Goal: Check status: Check status

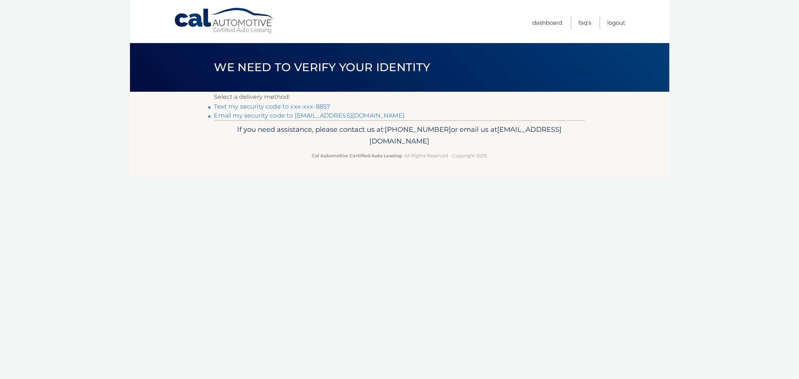
click at [289, 107] on link "Text my security code to xxx-xxx-8857" at bounding box center [272, 106] width 116 height 7
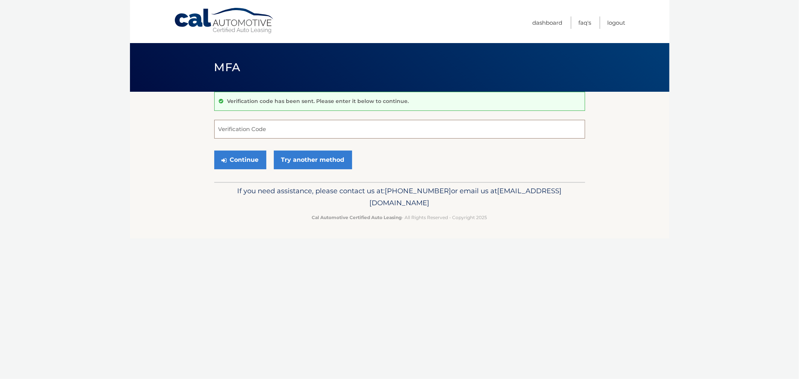
click at [256, 123] on input "Verification Code" at bounding box center [399, 129] width 371 height 19
type input "772470"
click at [214, 151] on button "Continue" at bounding box center [240, 160] width 52 height 19
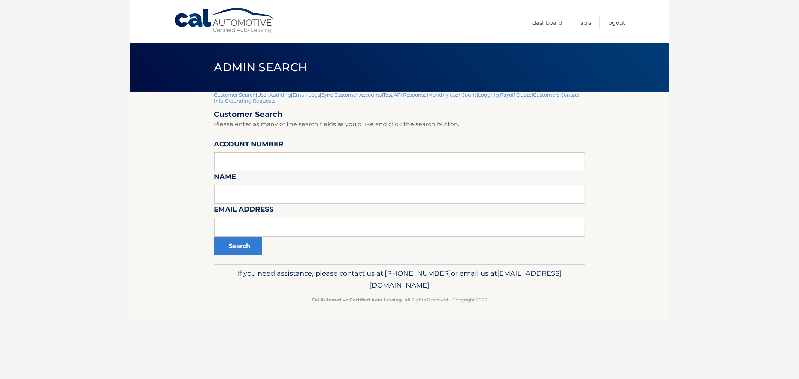
click at [124, 149] on body "Cal Automotive Menu Dashboard FAQ's Logout |" at bounding box center [399, 189] width 799 height 379
click at [272, 159] on input "text" at bounding box center [399, 162] width 371 height 19
paste input "44455967444"
type input "44455967444"
click at [214, 237] on button "Search" at bounding box center [238, 246] width 48 height 19
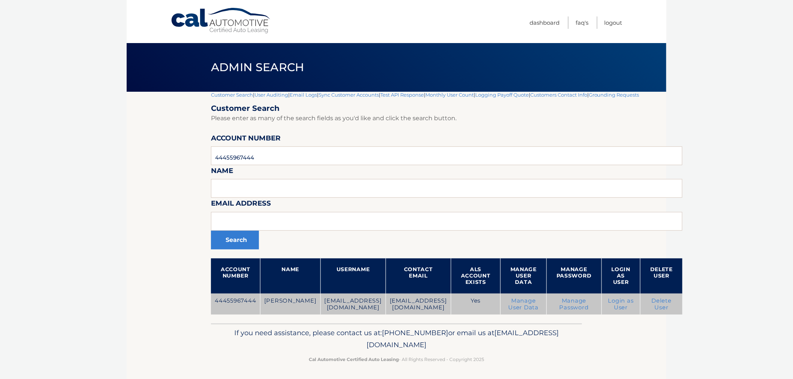
click at [608, 311] on link "Login as User" at bounding box center [620, 304] width 25 height 13
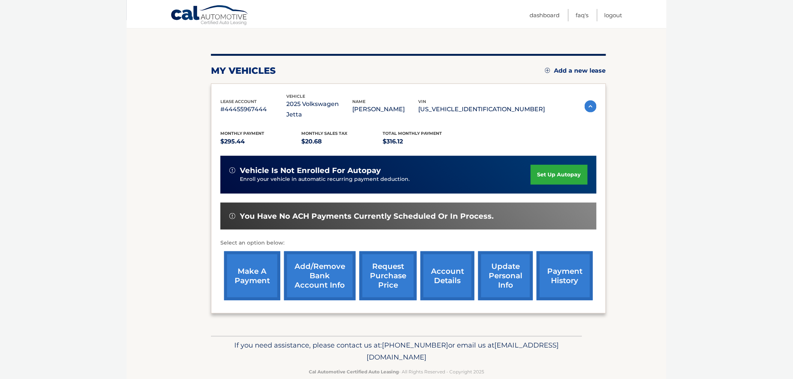
scroll to position [74, 0]
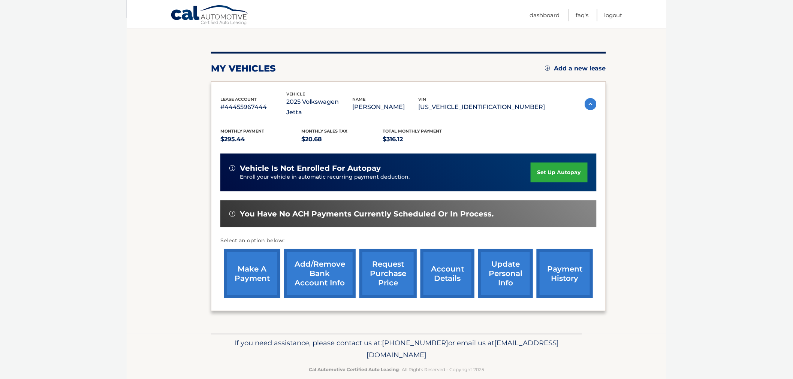
click at [459, 267] on link "account details" at bounding box center [447, 273] width 54 height 49
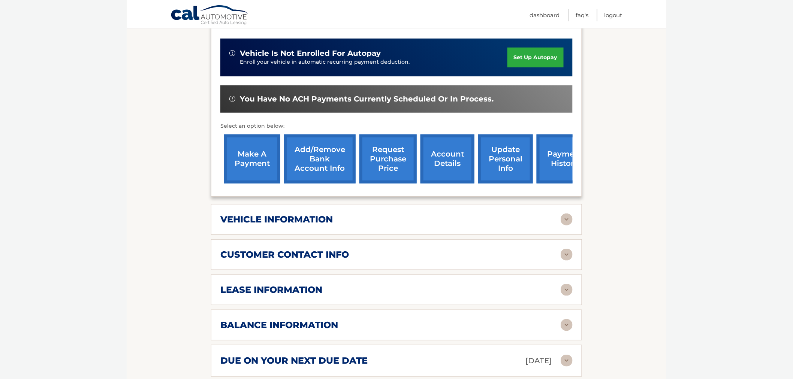
scroll to position [208, 0]
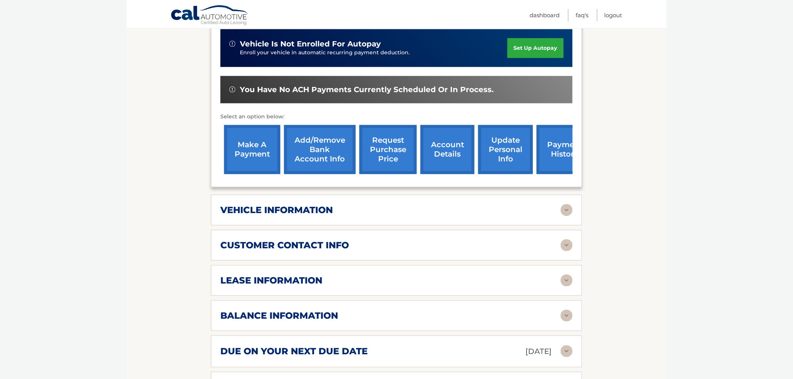
click at [520, 205] on div "vehicle information" at bounding box center [390, 210] width 340 height 11
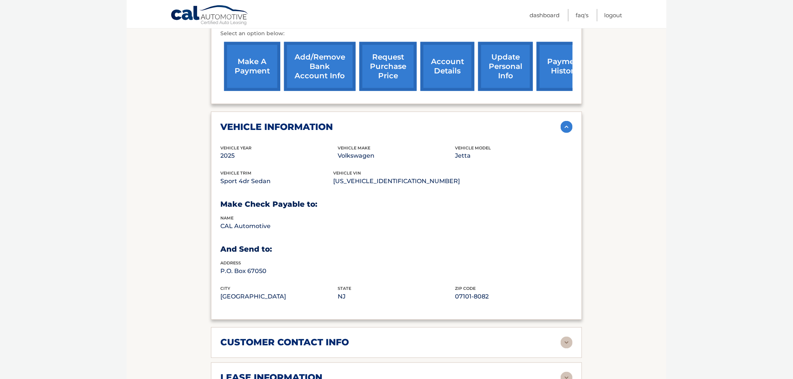
click at [416, 337] on div "customer contact info" at bounding box center [390, 342] width 340 height 11
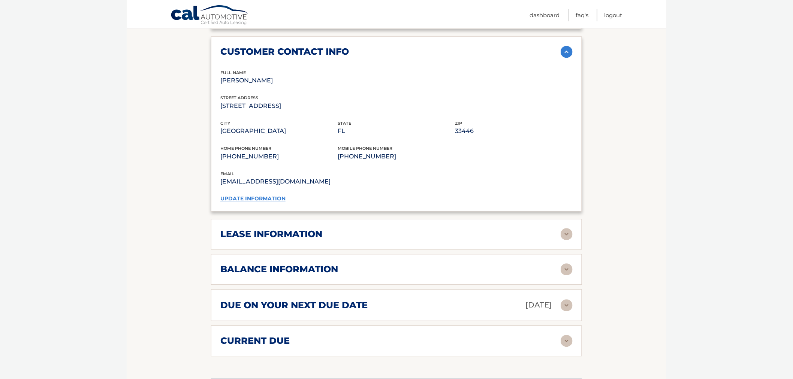
scroll to position [583, 0]
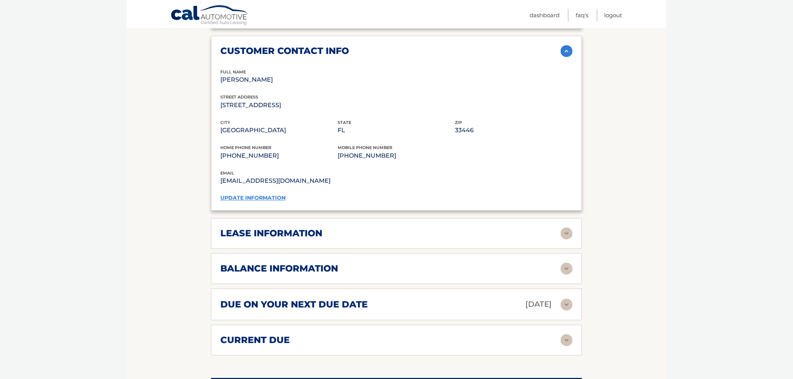
click at [425, 298] on div "due on your next due date [DATE]" at bounding box center [390, 304] width 340 height 13
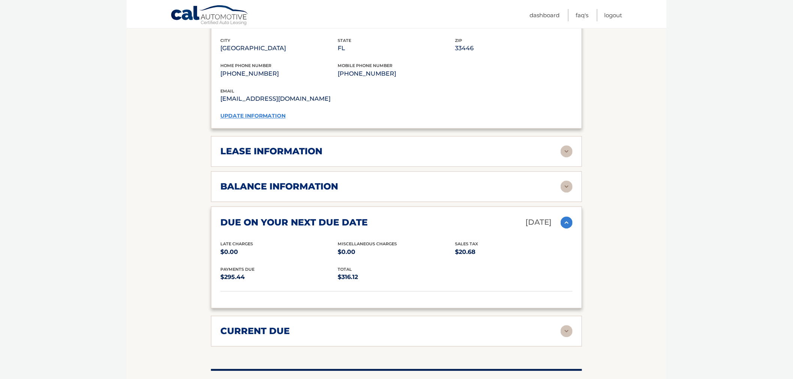
scroll to position [666, 0]
click at [468, 215] on div "due on your next due date [DATE]" at bounding box center [390, 221] width 340 height 13
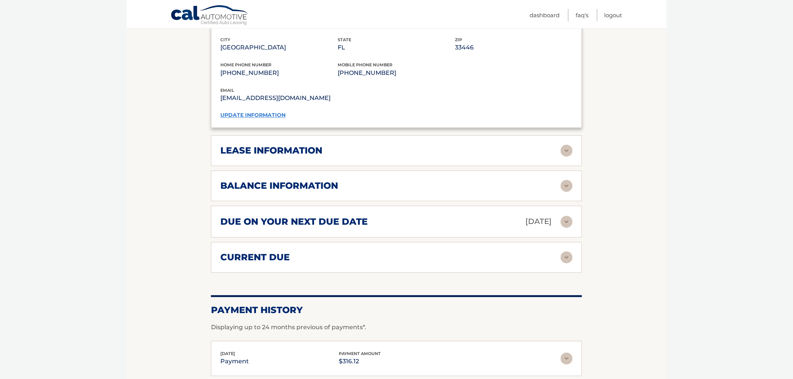
click at [473, 145] on div "lease information" at bounding box center [390, 150] width 340 height 11
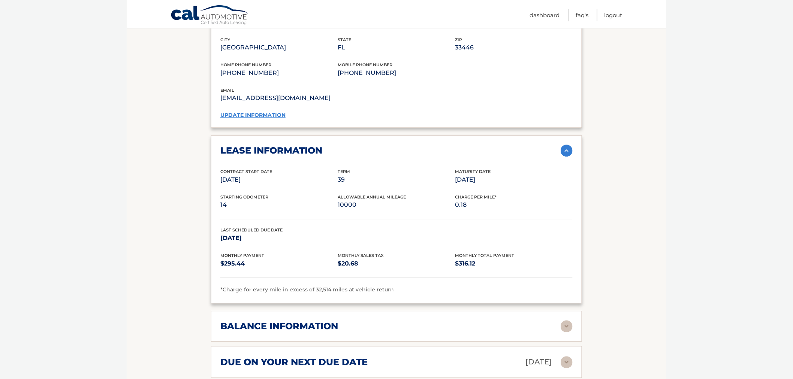
click at [495, 145] on div "lease information Contract Start Date Jul 11, 2025 Term 39 Maturity Date Oct 11…" at bounding box center [396, 219] width 371 height 168
click at [464, 145] on div "lease information" at bounding box center [390, 150] width 340 height 11
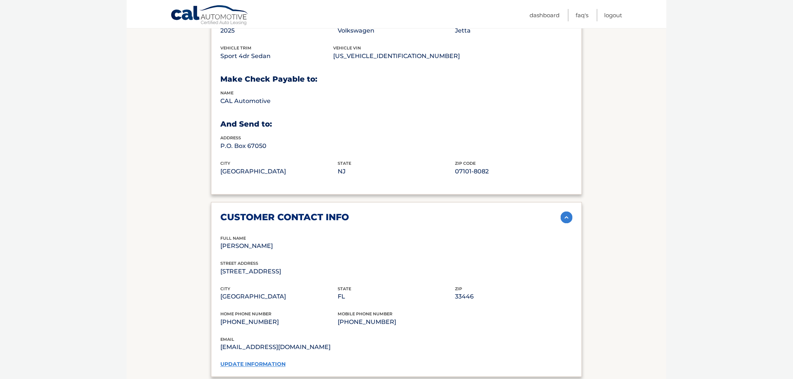
drag, startPoint x: 423, startPoint y: 212, endPoint x: 440, endPoint y: 202, distance: 19.0
click at [423, 212] on div "customer contact info full name TREVOR GRAFFLIN street address 7653 LEXINGTON C…" at bounding box center [396, 289] width 371 height 175
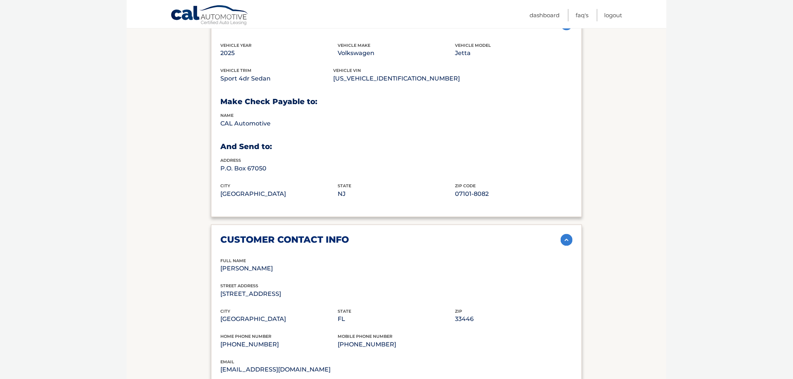
scroll to position [375, 0]
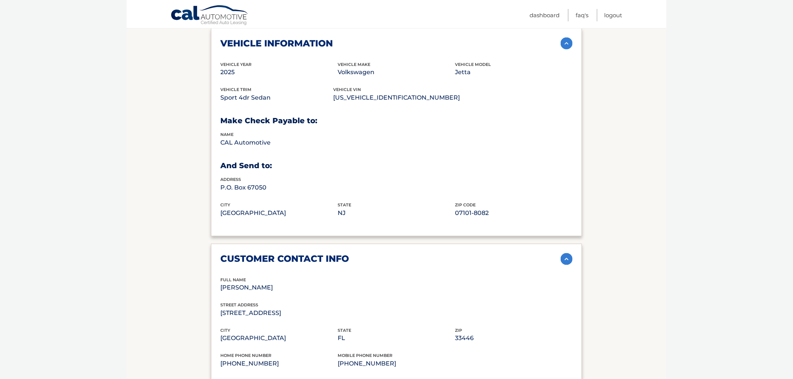
drag, startPoint x: 399, startPoint y: 200, endPoint x: 388, endPoint y: 215, distance: 18.5
click at [398, 202] on div "city Newark state NJ zip code 07101-8082" at bounding box center [396, 214] width 352 height 25
click at [377, 227] on div "lease account #44455967444 vehicle 2025 Volkswagen Jetta name TREVOR GRAFFLIN v…" at bounding box center [396, 177] width 371 height 774
click at [365, 254] on div "customer contact info" at bounding box center [390, 259] width 340 height 11
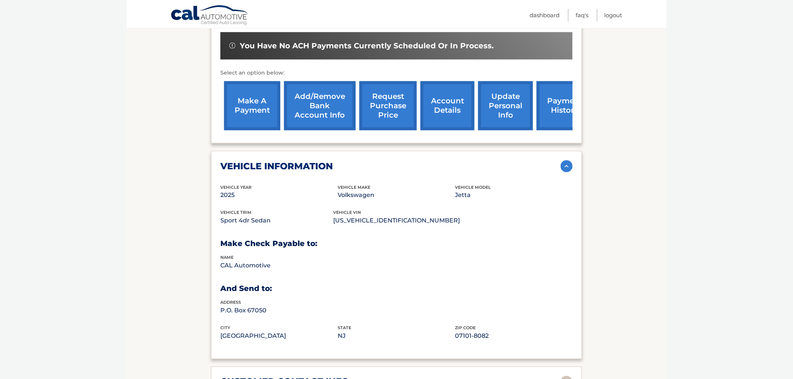
scroll to position [166, 0]
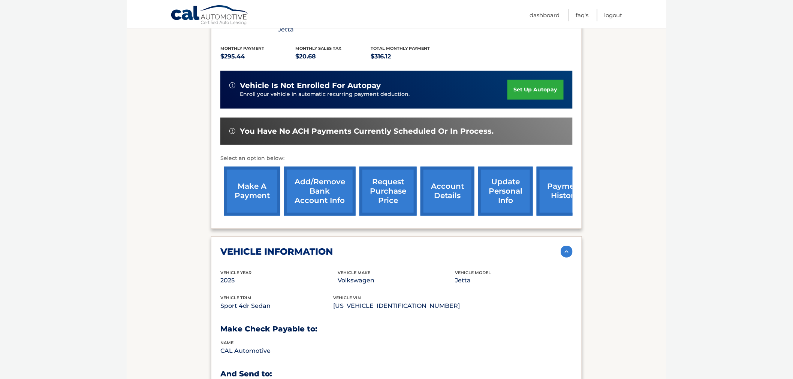
click at [332, 253] on div "vehicle information vehicle Year 2025 vehicle make Volkswagen vehicle model Jet…" at bounding box center [396, 340] width 371 height 208
click at [358, 236] on div "vehicle information vehicle Year 2025 vehicle make Volkswagen vehicle model Jet…" at bounding box center [396, 340] width 371 height 208
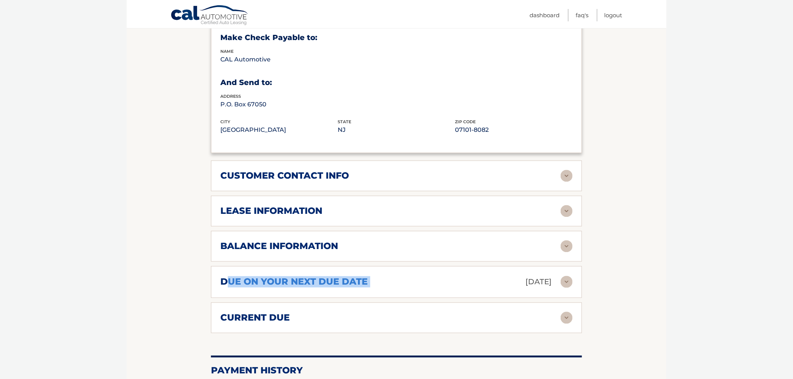
drag, startPoint x: 452, startPoint y: 270, endPoint x: 226, endPoint y: 269, distance: 226.0
click at [226, 276] on div "due on your next due date Sep 11, 2025" at bounding box center [390, 282] width 340 height 13
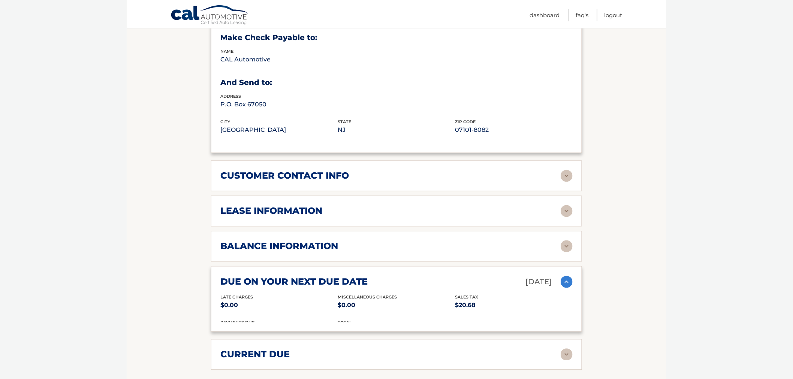
click at [253, 241] on h2 "balance information" at bounding box center [279, 246] width 118 height 11
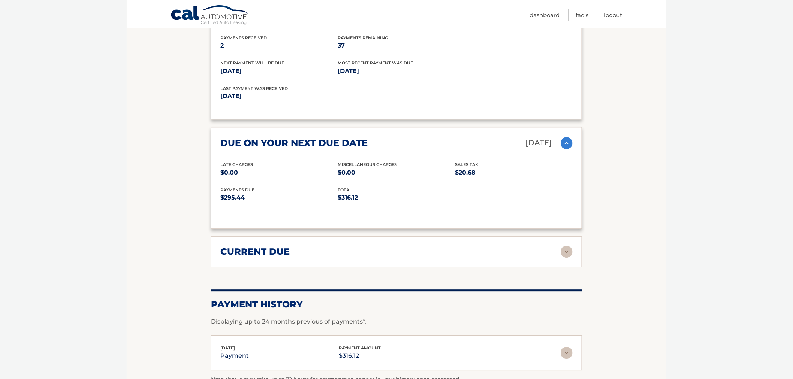
scroll to position [707, 0]
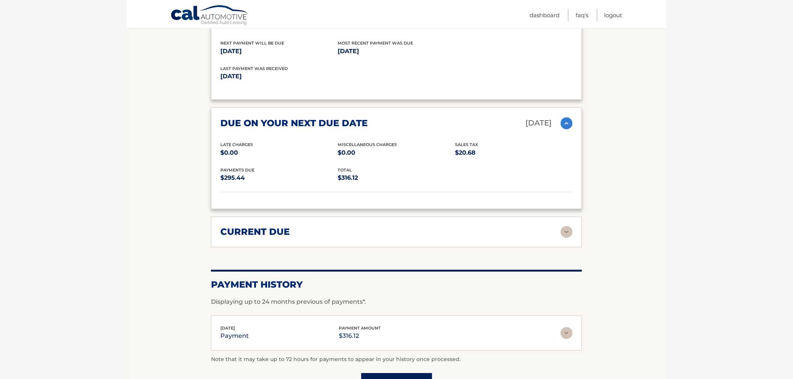
drag, startPoint x: 546, startPoint y: 208, endPoint x: 538, endPoint y: 227, distance: 20.0
click at [543, 219] on div "current due Late Charges $0.00 Miscelleneous Charges* $0.00 Sales Tax $0.00 pay…" at bounding box center [396, 232] width 371 height 31
click at [538, 227] on div "current due Late Charges $0.00 Miscelleneous Charges* $0.00 Sales Tax $0.00 pay…" at bounding box center [396, 232] width 371 height 31
click at [398, 226] on div "current due" at bounding box center [396, 232] width 352 height 12
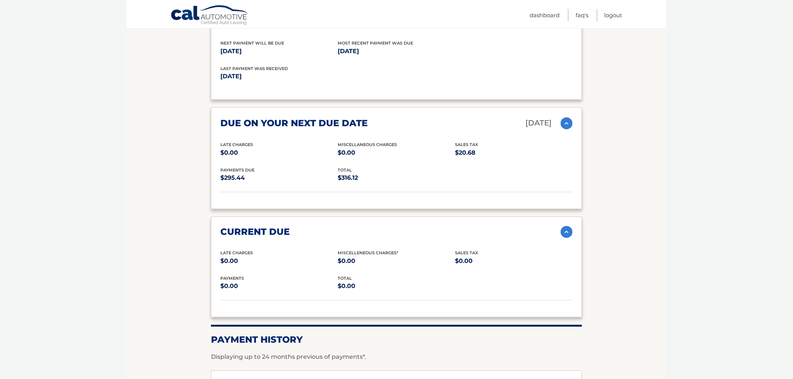
click at [559, 226] on div "current due Late Charges $0.00 Miscelleneous Charges* $0.00 Sales Tax $0.00 pay…" at bounding box center [396, 267] width 371 height 101
click at [566, 226] on img at bounding box center [567, 232] width 12 height 12
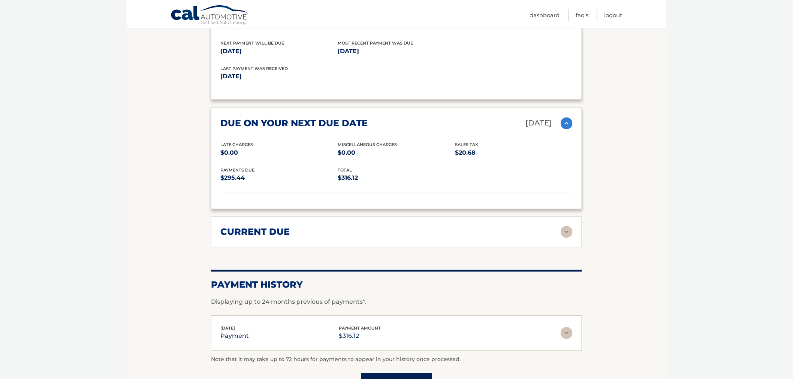
click at [572, 117] on img at bounding box center [567, 123] width 12 height 12
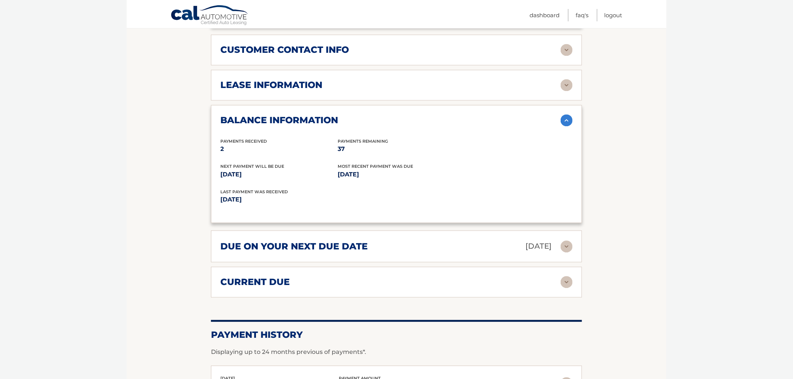
scroll to position [583, 0]
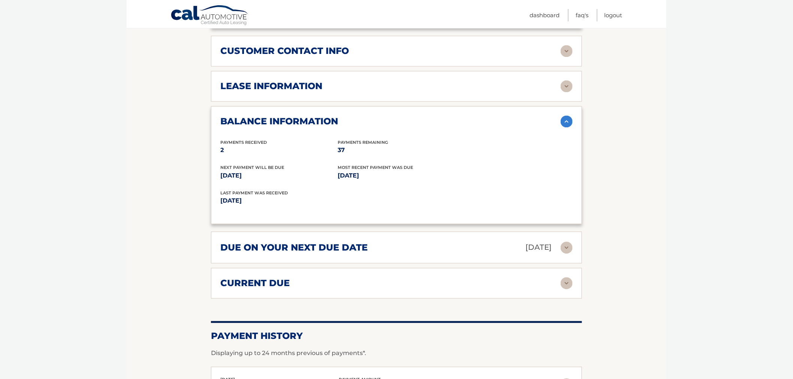
drag, startPoint x: 573, startPoint y: 112, endPoint x: 568, endPoint y: 112, distance: 4.1
click at [568, 112] on div "balance information Payments Received 2 Payments Remaining 37 Next Payment will…" at bounding box center [396, 165] width 371 height 118
click at [568, 116] on img at bounding box center [567, 122] width 12 height 12
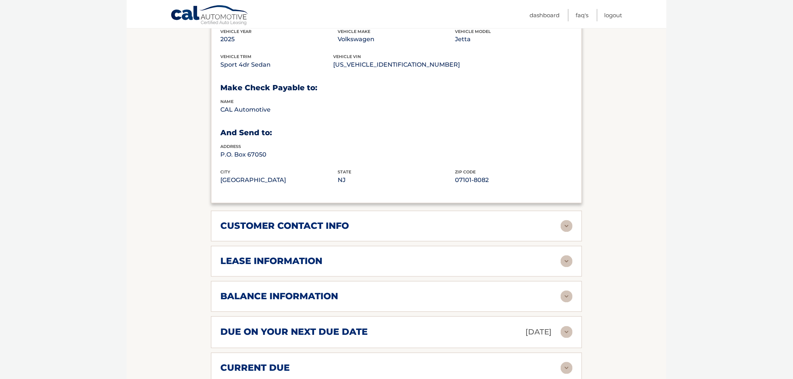
scroll to position [458, 0]
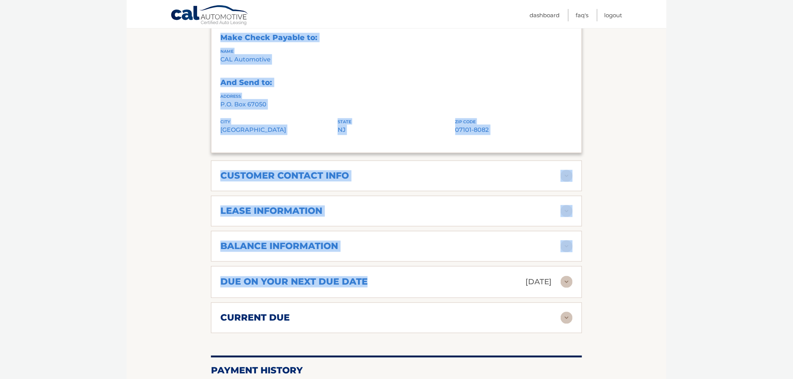
drag, startPoint x: 385, startPoint y: 268, endPoint x: 189, endPoint y: 268, distance: 196.0
click at [189, 268] on section "Account Details | #44455967444 Back to Dashboard Manage Your Lease lease accoun…" at bounding box center [397, 64] width 540 height 861
click at [372, 266] on div "due on your next due date Sep 11, 2025 Late Charges $0.00 Miscellaneous Charges…" at bounding box center [396, 282] width 371 height 32
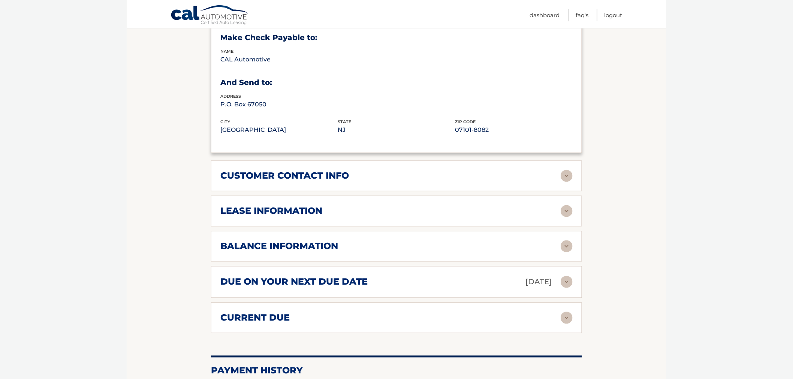
drag, startPoint x: 621, startPoint y: 92, endPoint x: 613, endPoint y: 39, distance: 53.4
click at [624, 88] on section "Account Details | #44455967444 Back to Dashboard Manage Your Lease lease accoun…" at bounding box center [397, 64] width 540 height 861
click at [616, 18] on link "Logout" at bounding box center [613, 15] width 18 height 12
